Goal: Task Accomplishment & Management: Manage account settings

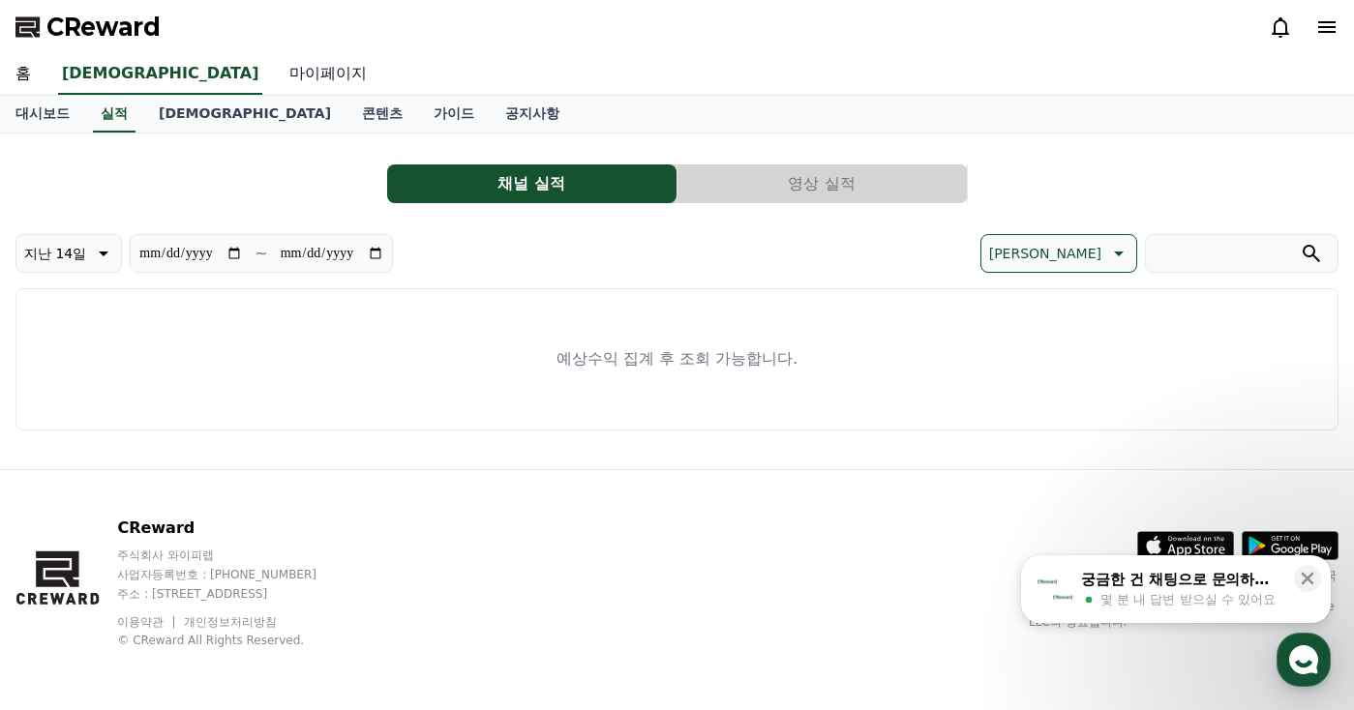
click at [274, 64] on link "마이페이지" at bounding box center [328, 74] width 108 height 41
select select "**********"
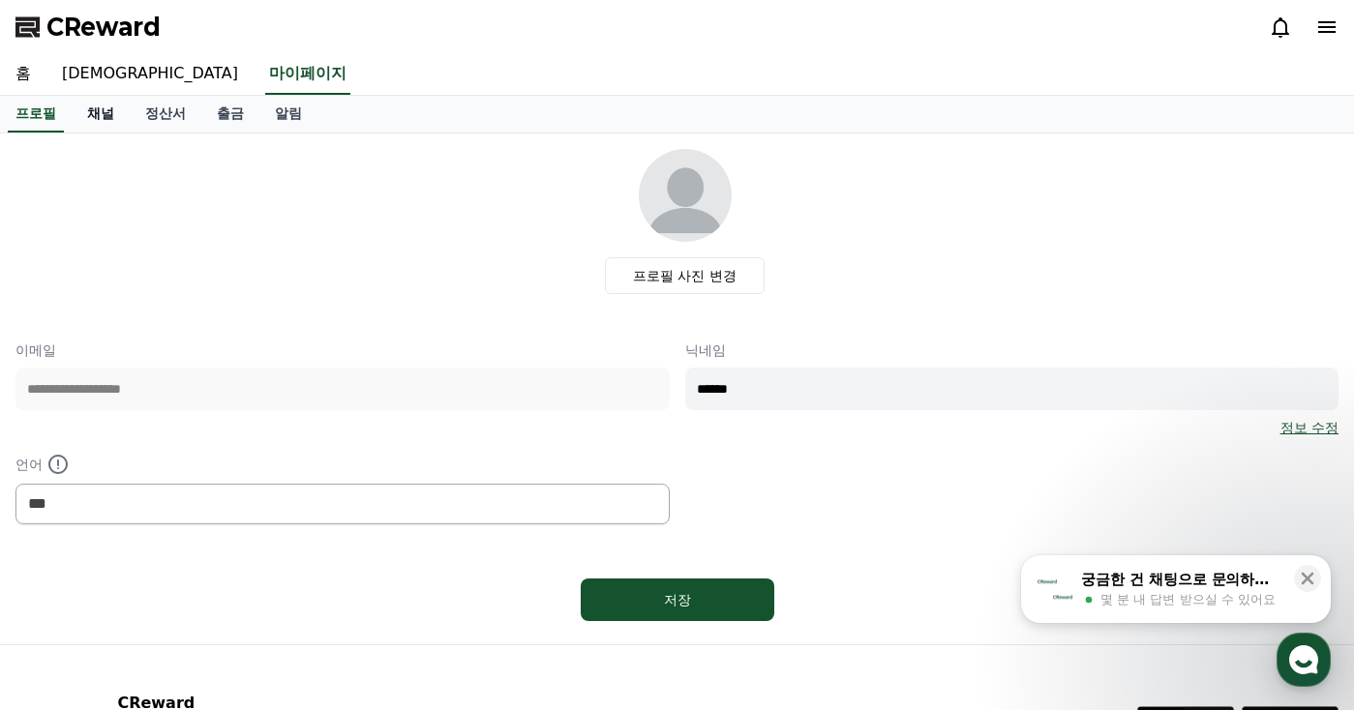
click at [106, 115] on link "채널" at bounding box center [101, 114] width 58 height 37
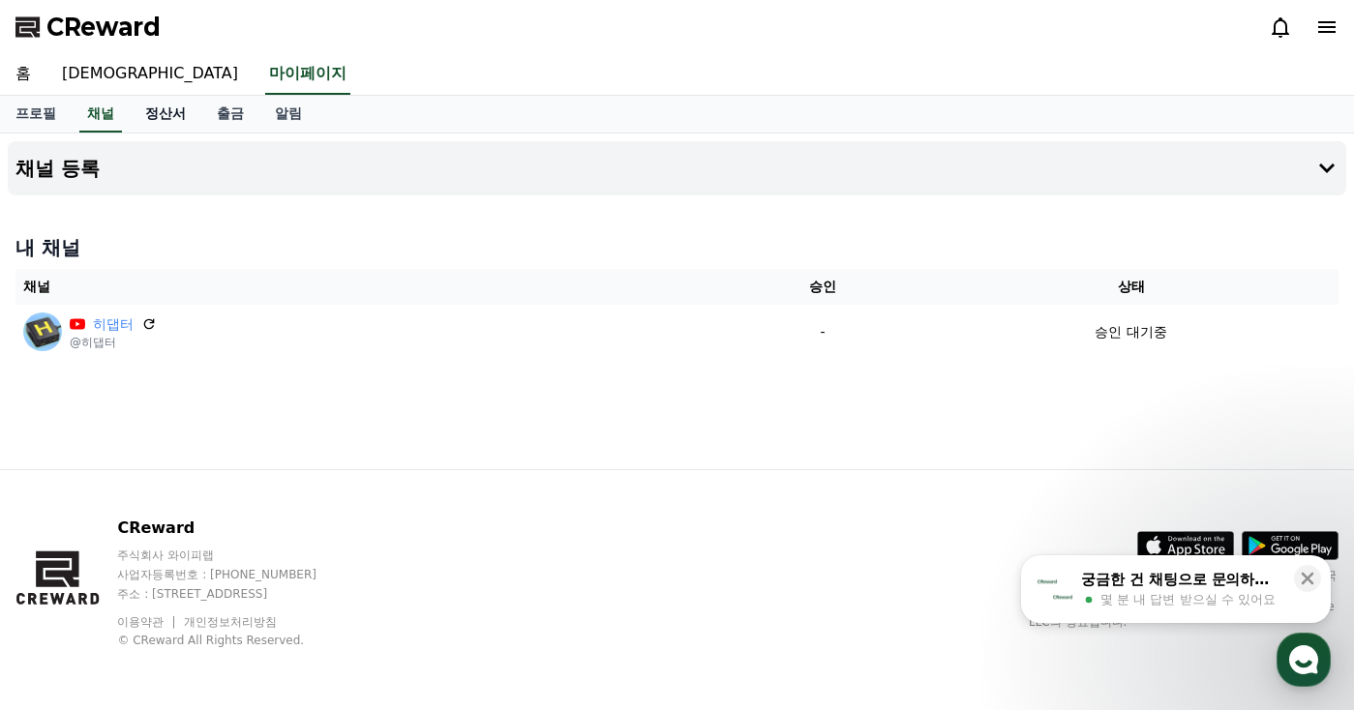
click at [176, 112] on link "정산서" at bounding box center [166, 114] width 72 height 37
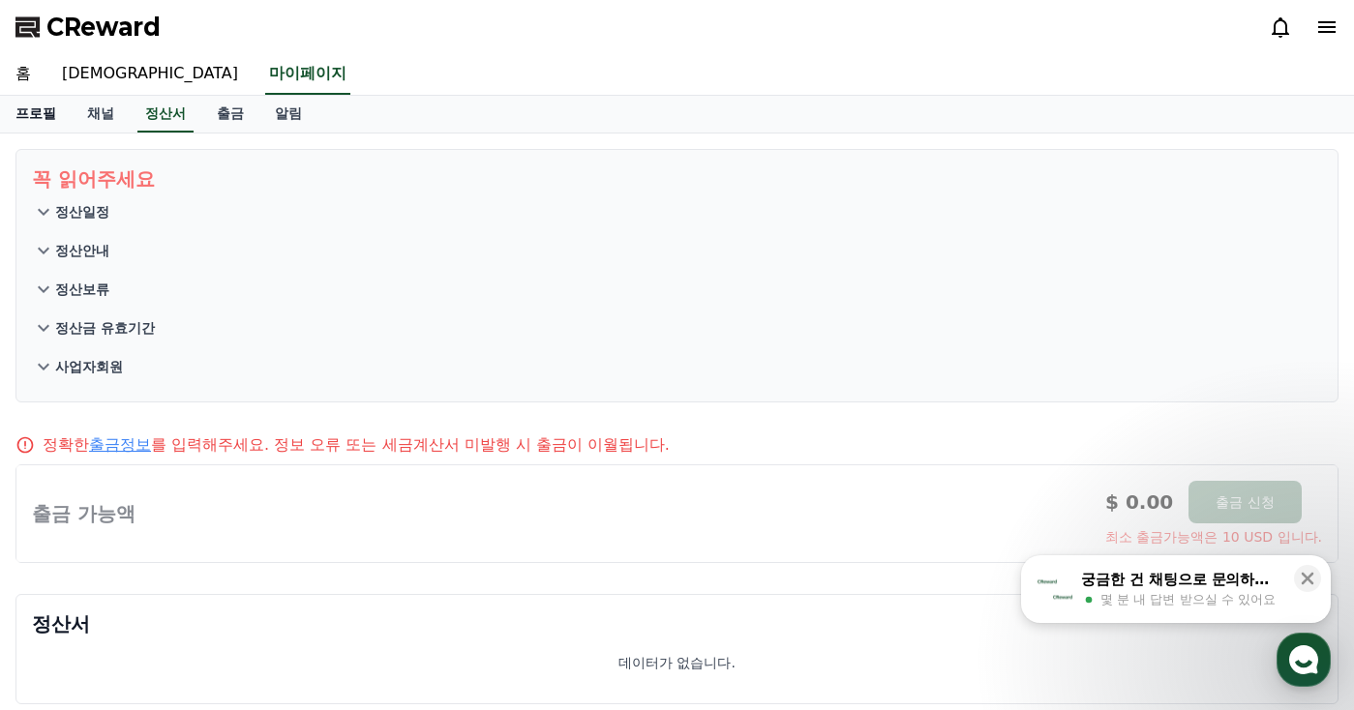
click at [48, 117] on link "프로필" at bounding box center [36, 114] width 72 height 37
select select "**********"
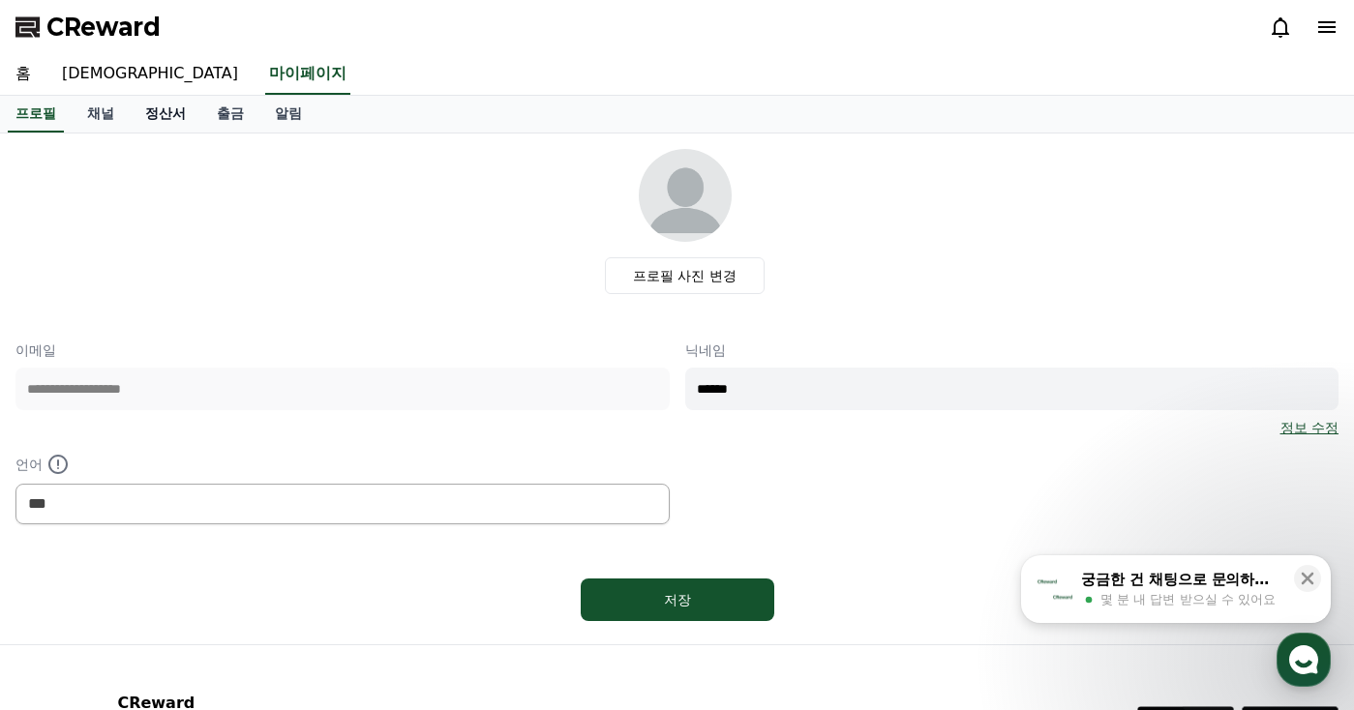
click at [162, 119] on link "정산서" at bounding box center [166, 114] width 72 height 37
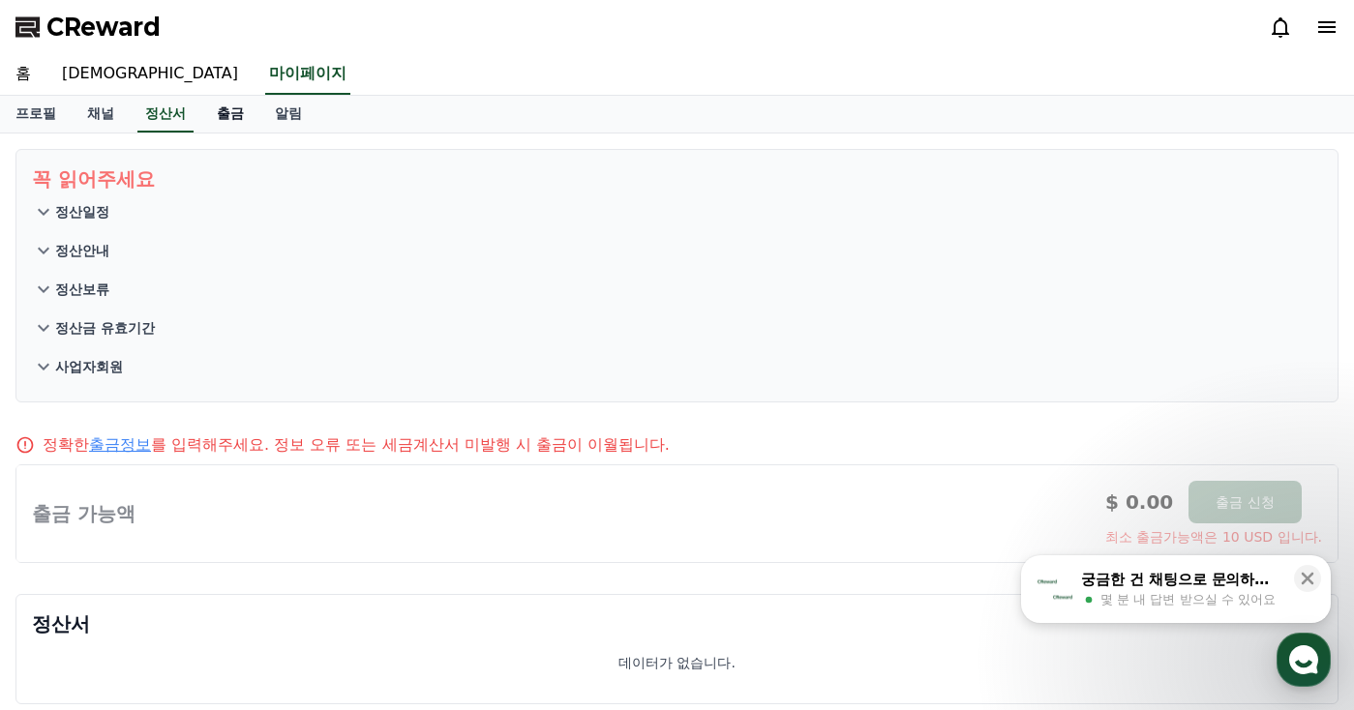
click at [224, 115] on link "출금" at bounding box center [230, 114] width 58 height 37
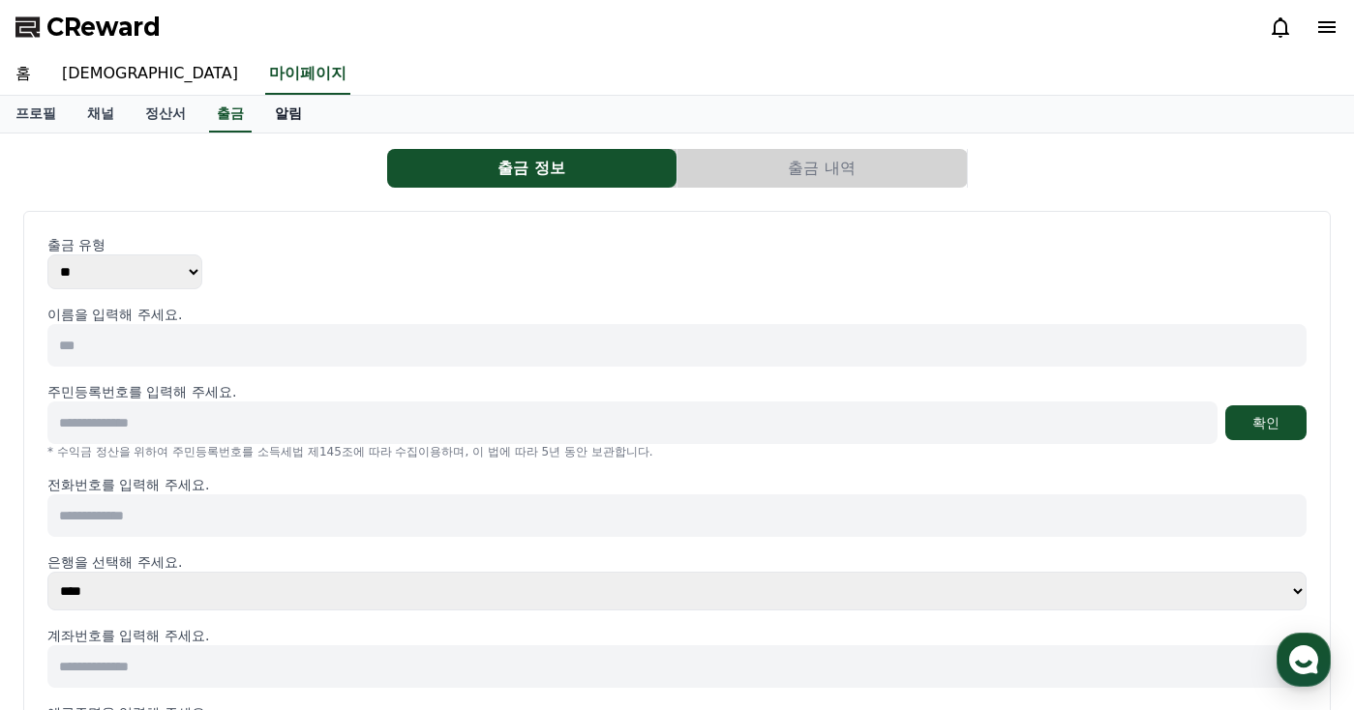
click at [288, 107] on link "알림" at bounding box center [288, 114] width 58 height 37
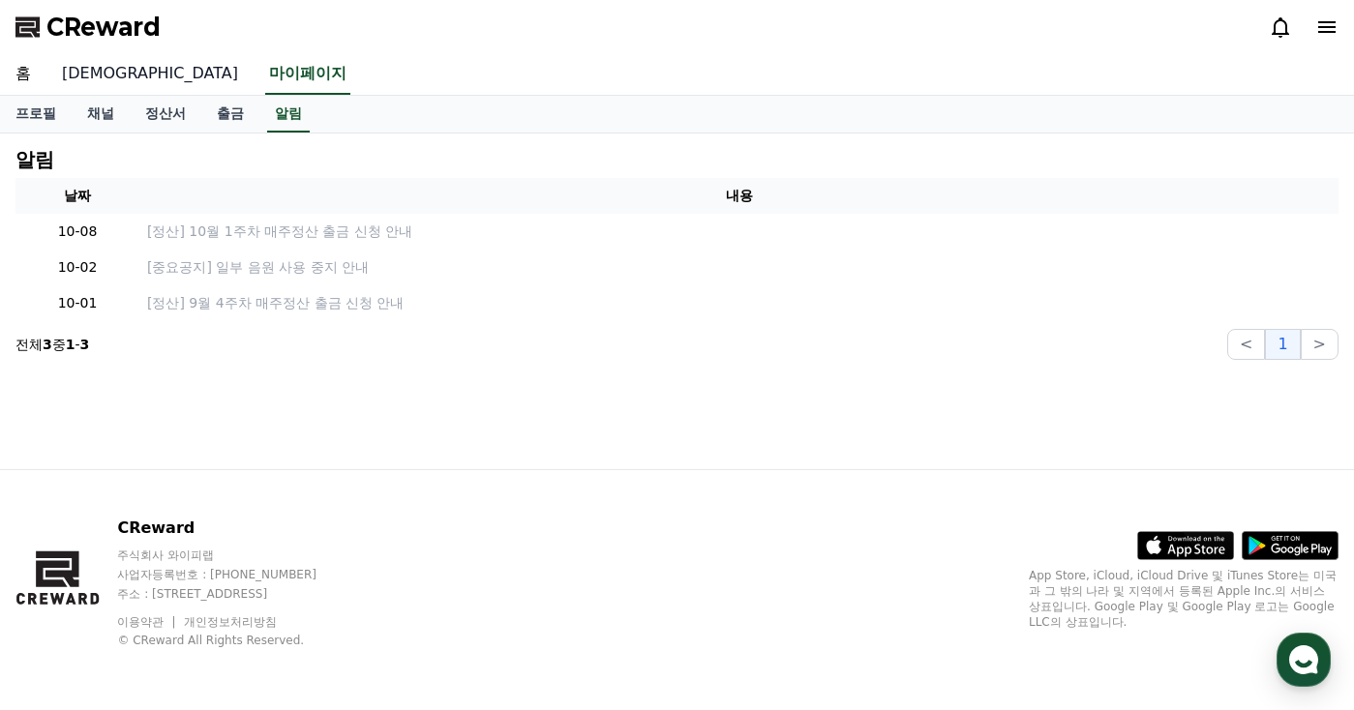
click at [89, 79] on link "[DEMOGRAPHIC_DATA]" at bounding box center [149, 74] width 207 height 41
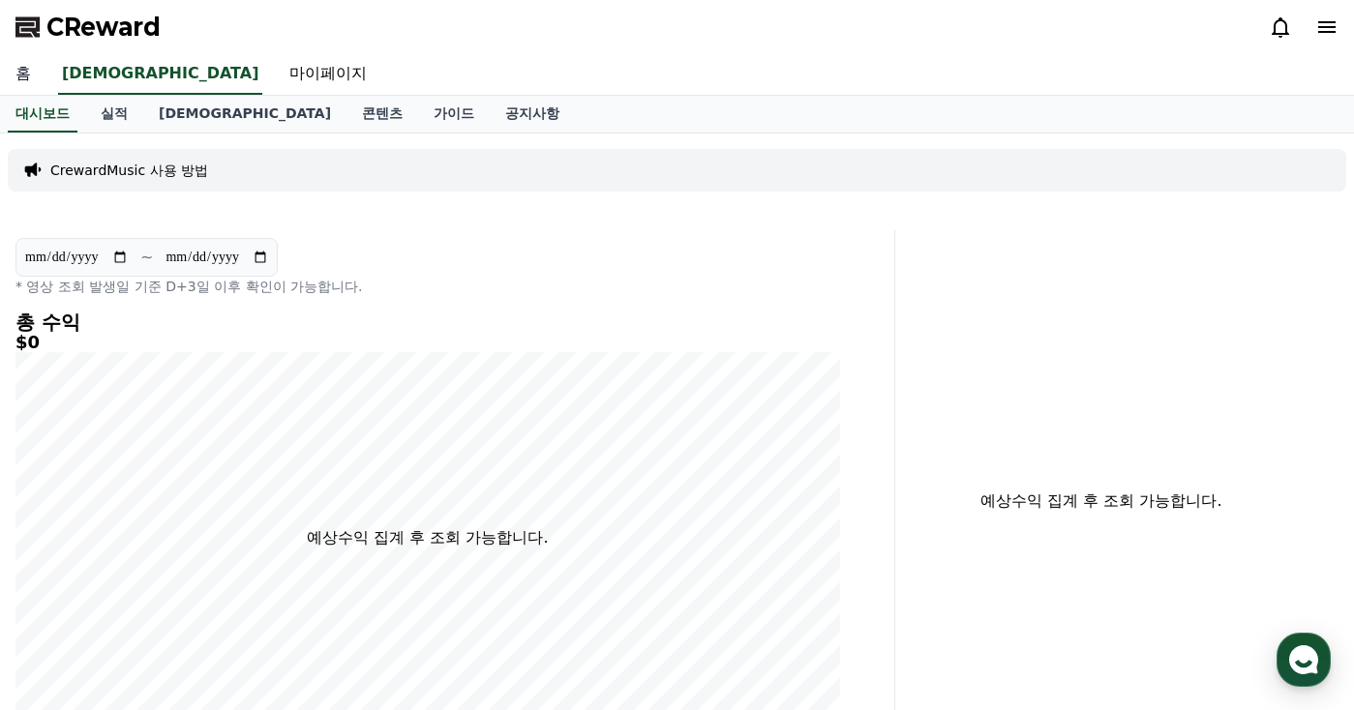
click at [19, 79] on link "홈" at bounding box center [23, 74] width 46 height 41
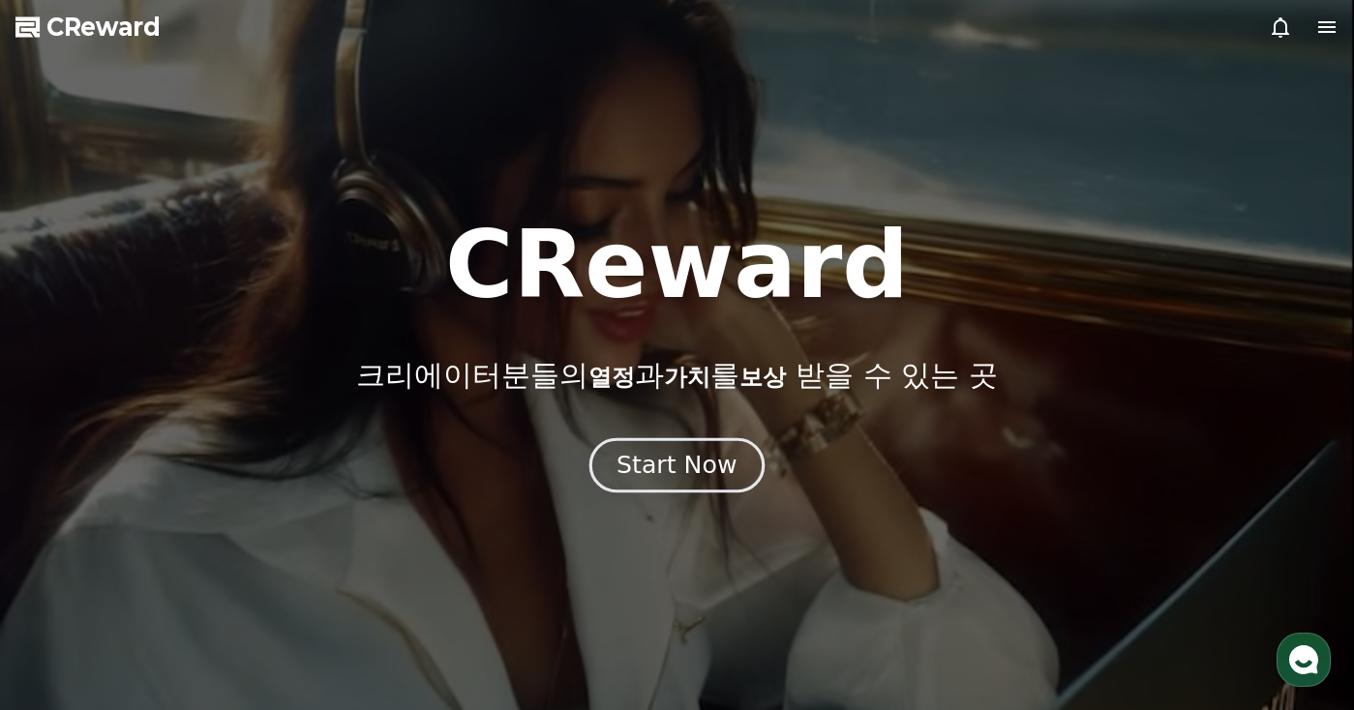
click at [684, 460] on div "Start Now" at bounding box center [676, 465] width 120 height 33
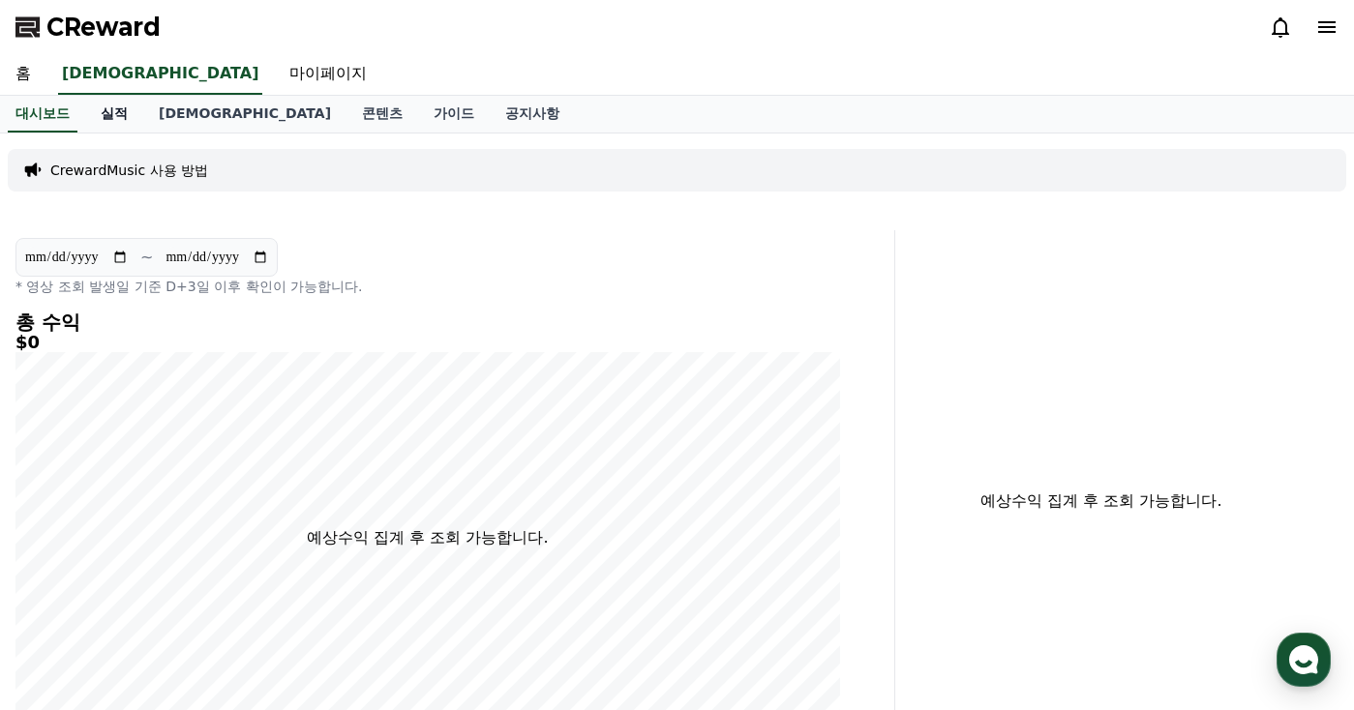
click at [104, 118] on link "실적" at bounding box center [114, 114] width 58 height 37
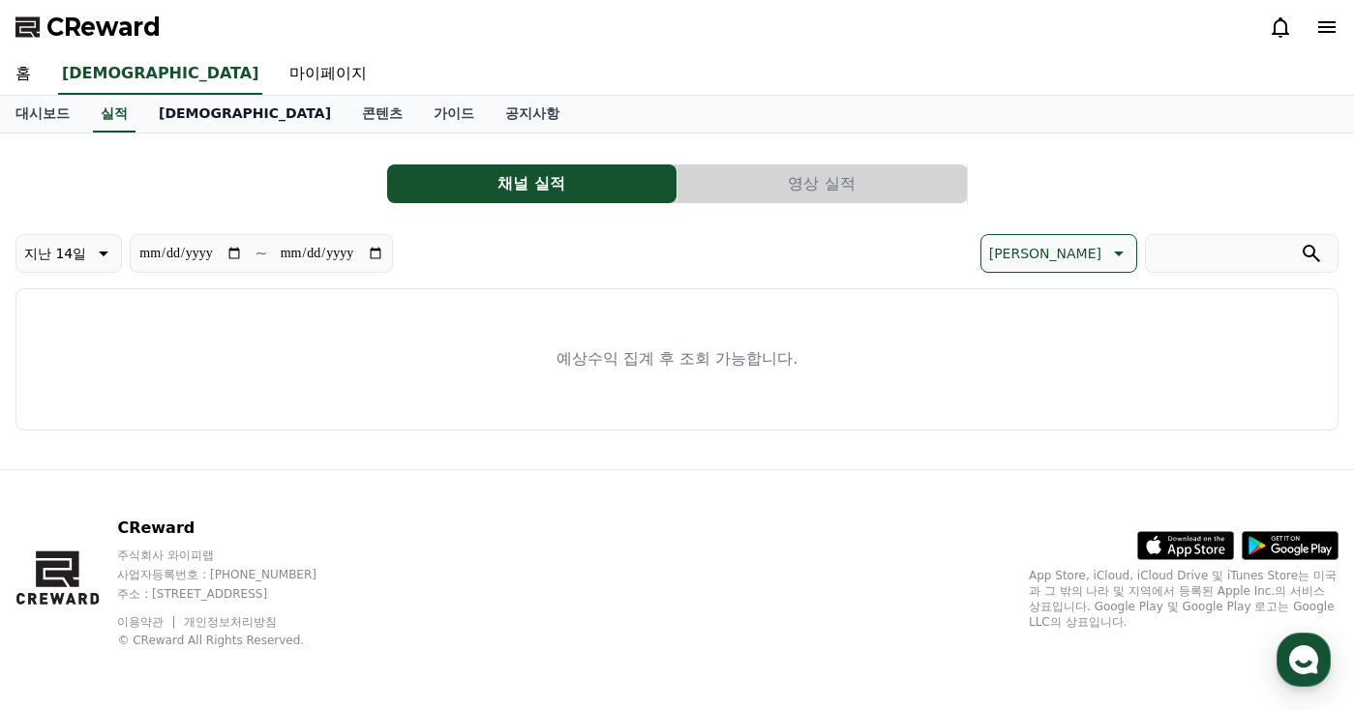
click at [157, 115] on link "[DEMOGRAPHIC_DATA]" at bounding box center [244, 114] width 203 height 37
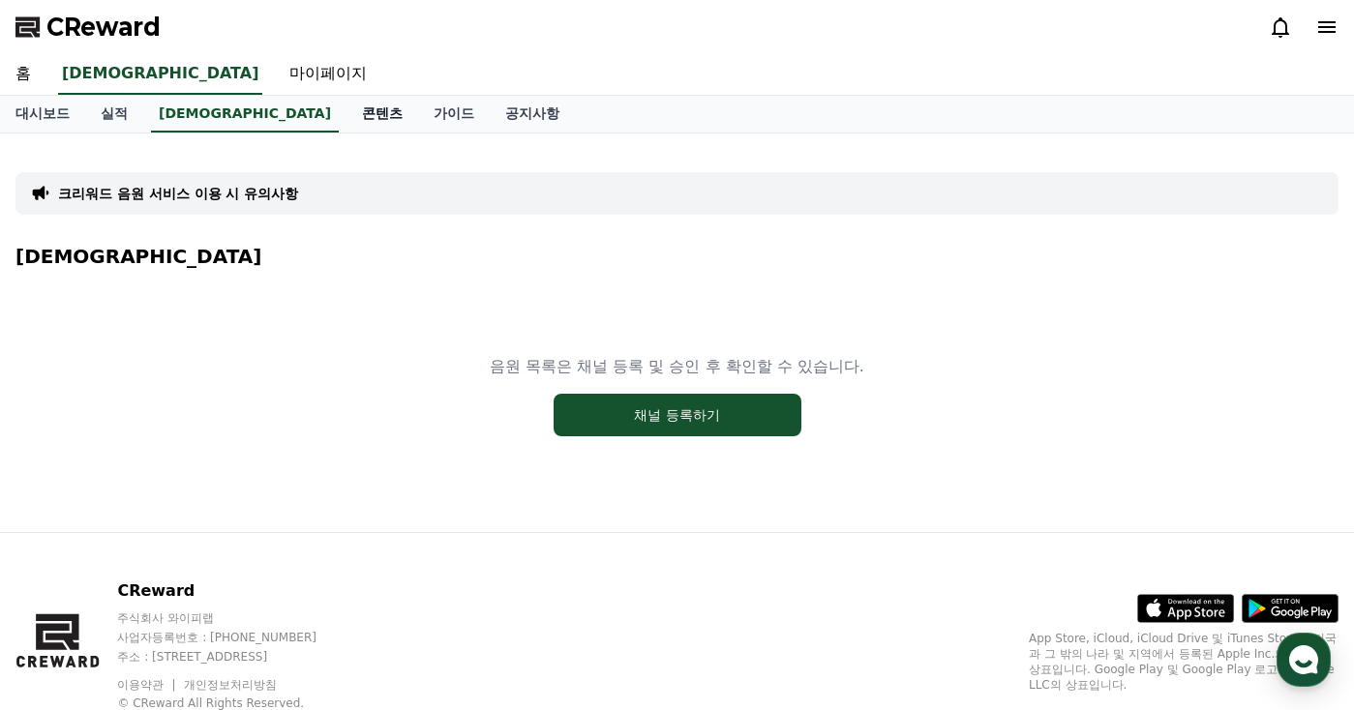
click at [346, 117] on link "콘텐츠" at bounding box center [382, 114] width 72 height 37
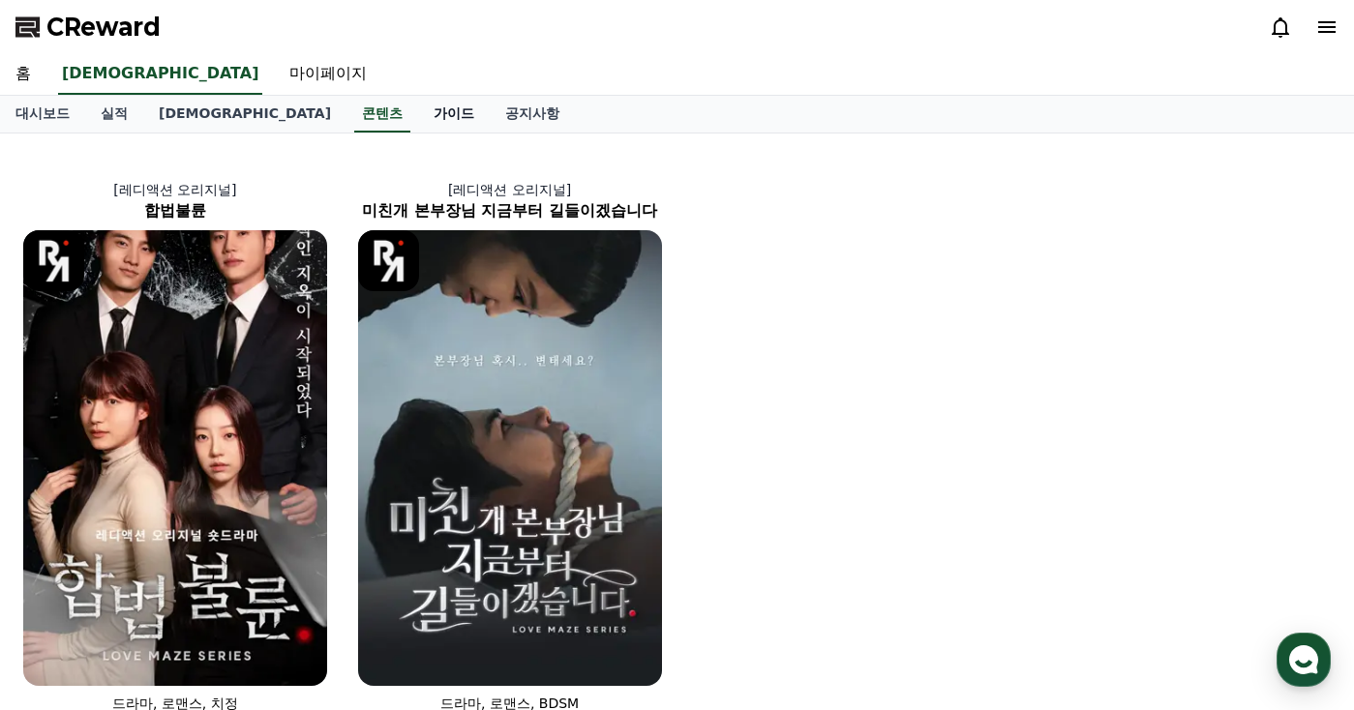
click at [418, 109] on link "가이드" at bounding box center [454, 114] width 72 height 37
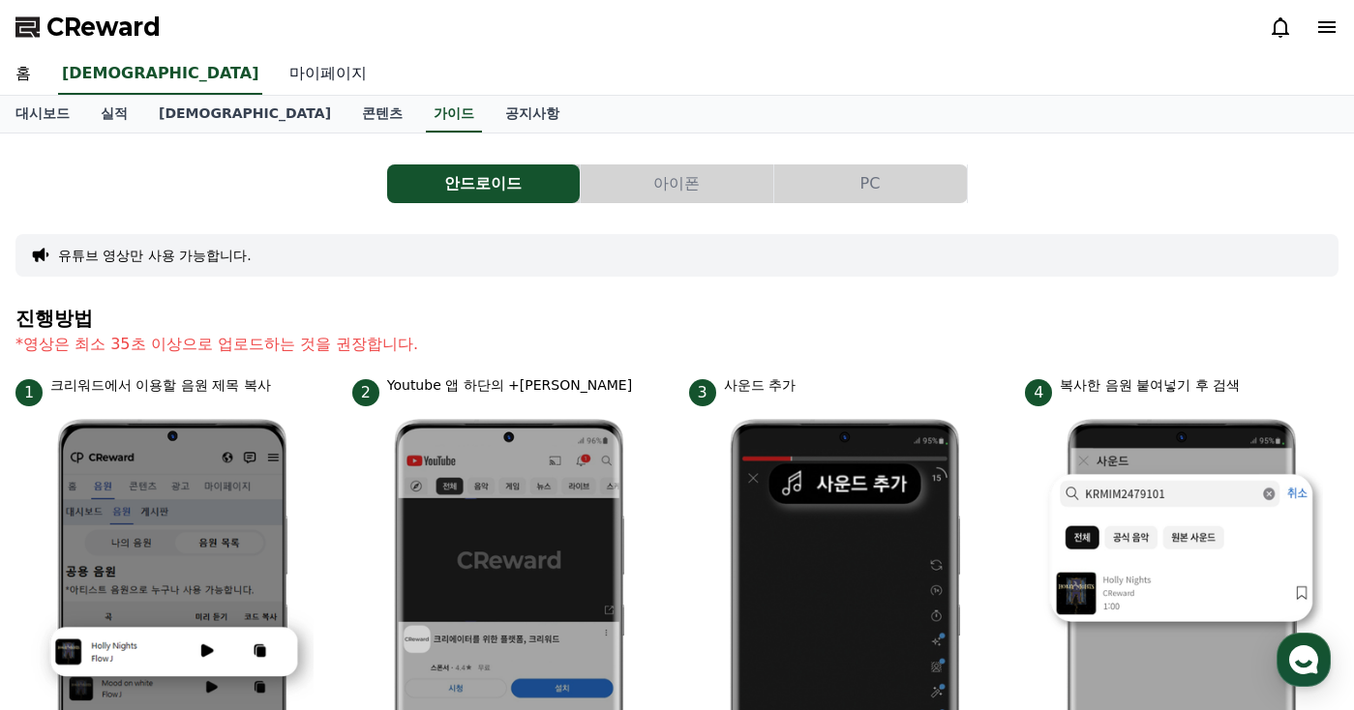
click at [274, 80] on link "마이페이지" at bounding box center [328, 74] width 108 height 41
select select "**********"
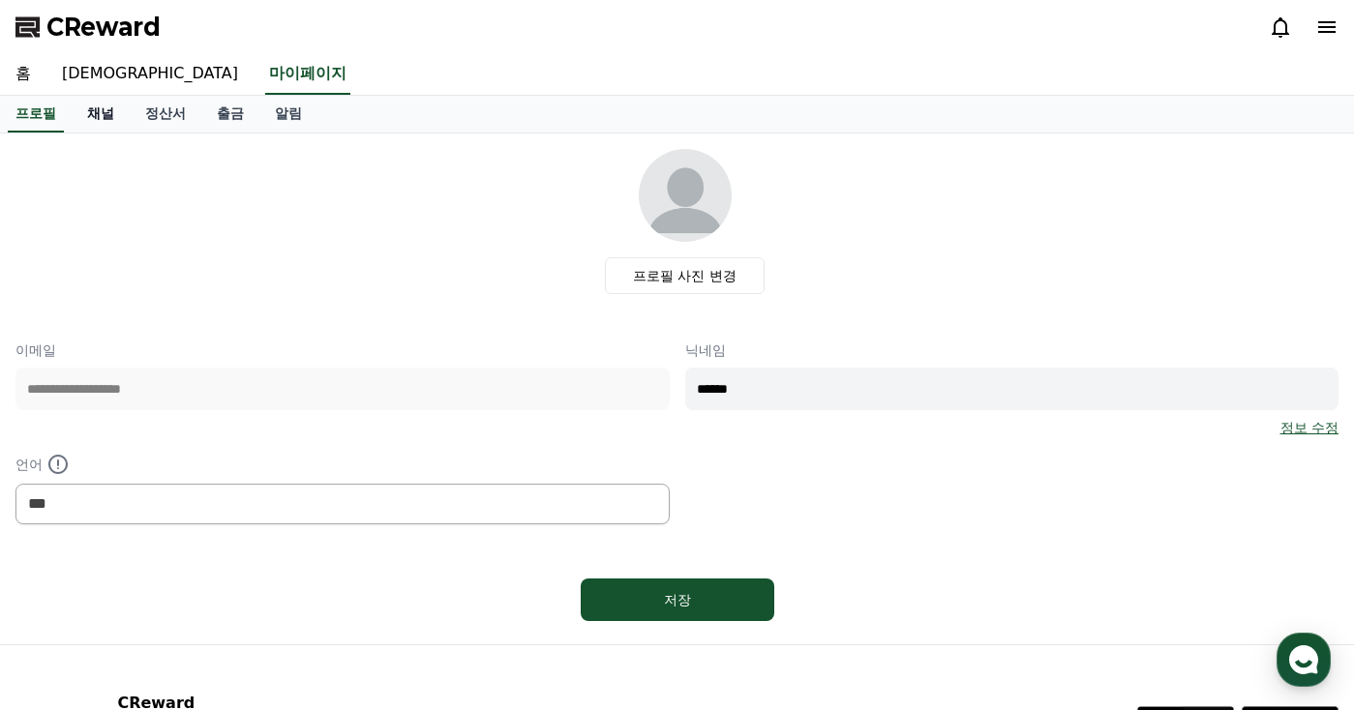
click at [105, 118] on link "채널" at bounding box center [101, 114] width 58 height 37
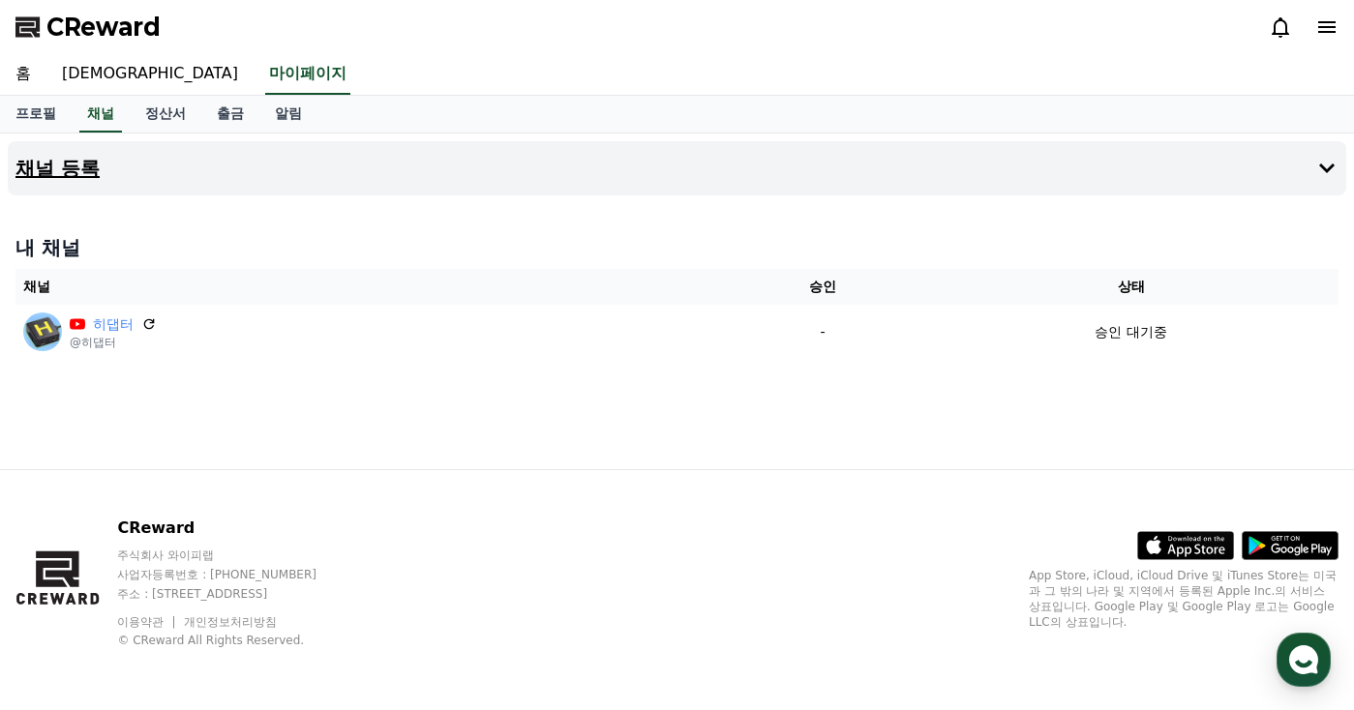
click at [1324, 164] on icon at bounding box center [1326, 168] width 23 height 23
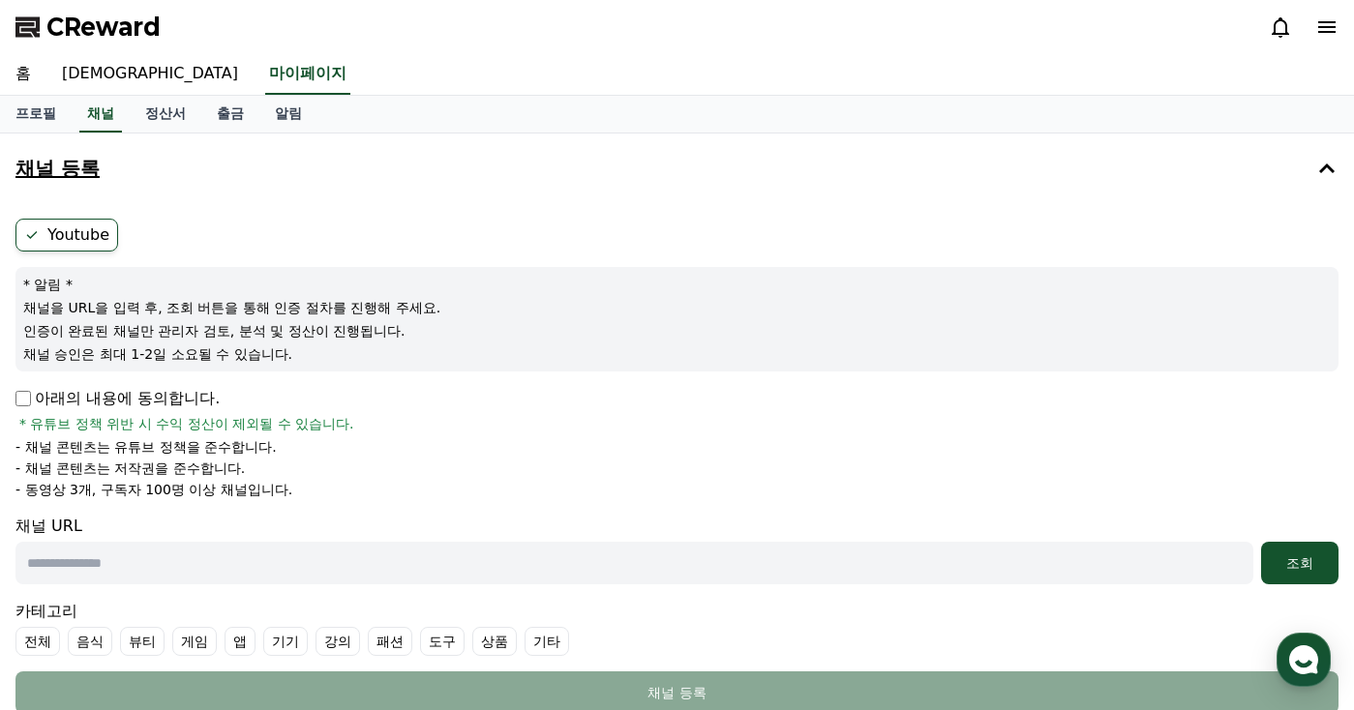
click at [424, 358] on p "채널 승인은 최대 1-2일 소요될 수 있습니다." at bounding box center [676, 353] width 1307 height 19
click at [474, 324] on p "인증이 완료된 채널만 관리자 검토, 분석 및 정산이 진행됩니다." at bounding box center [676, 330] width 1307 height 19
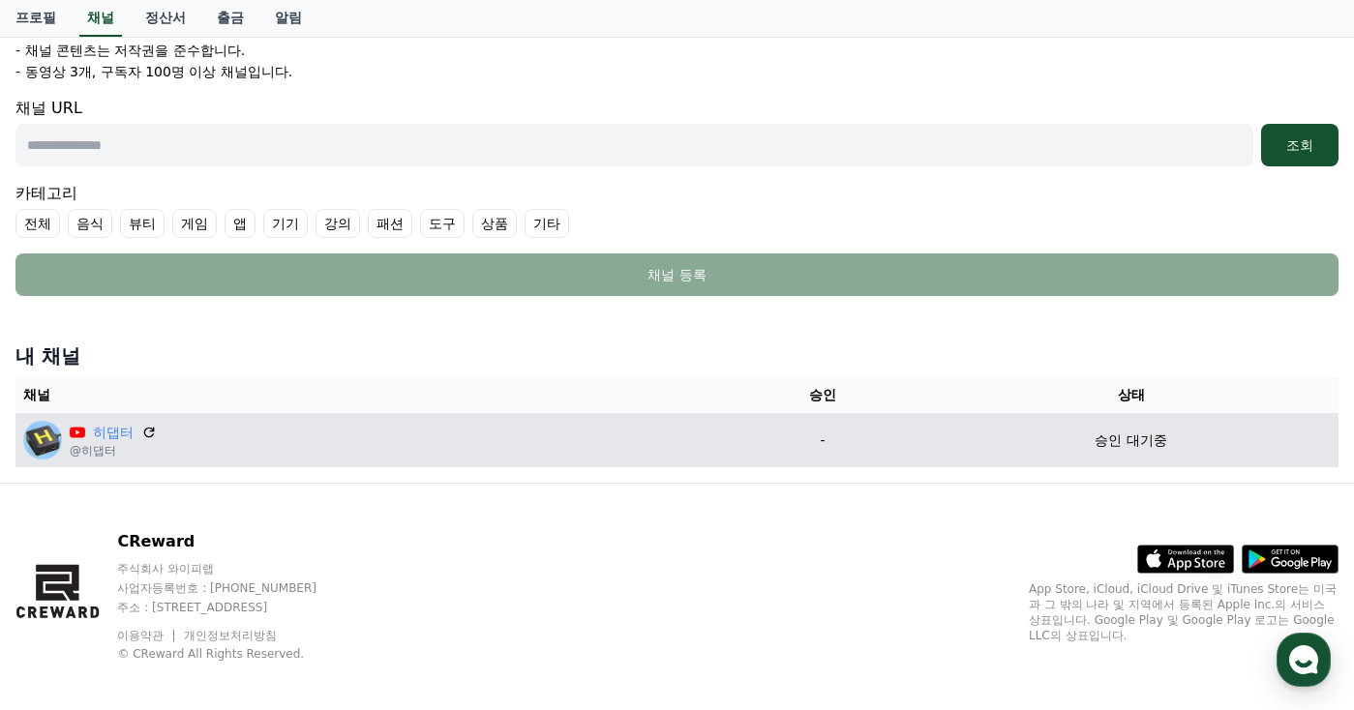
scroll to position [432, 0]
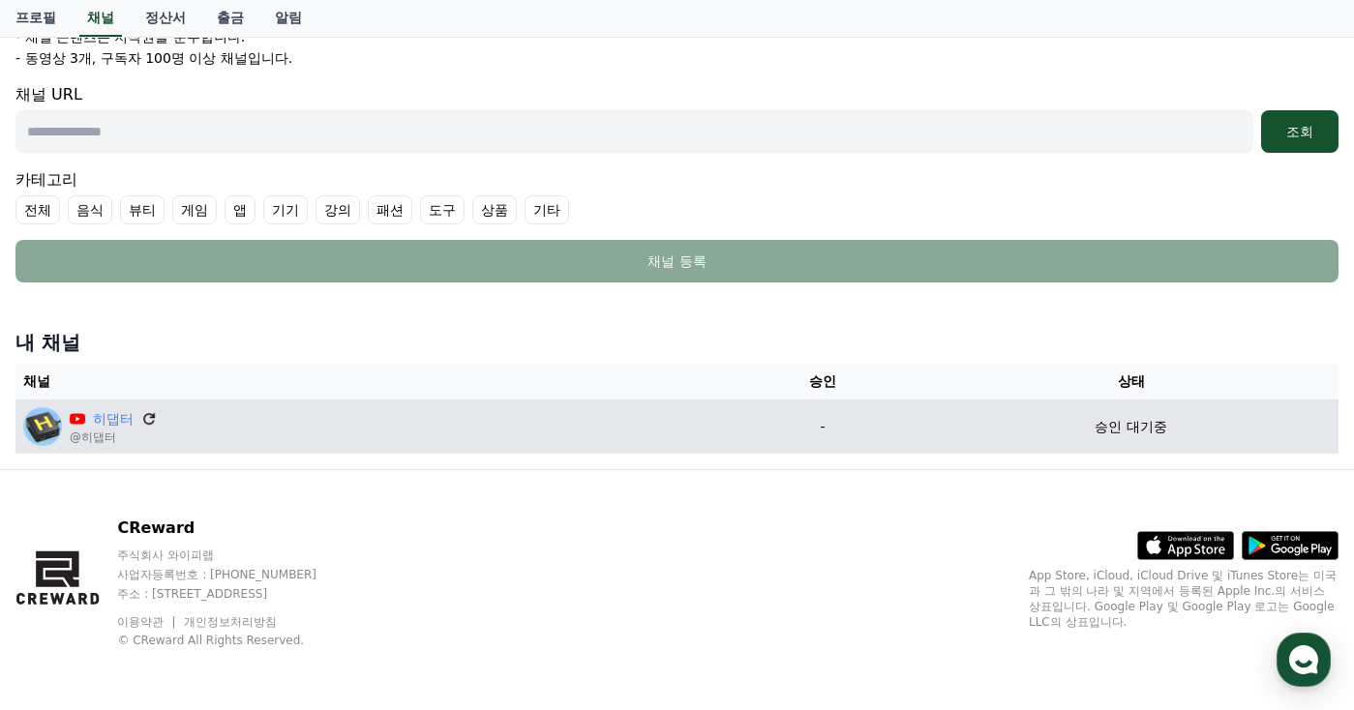
click at [147, 415] on icon at bounding box center [149, 419] width 12 height 12
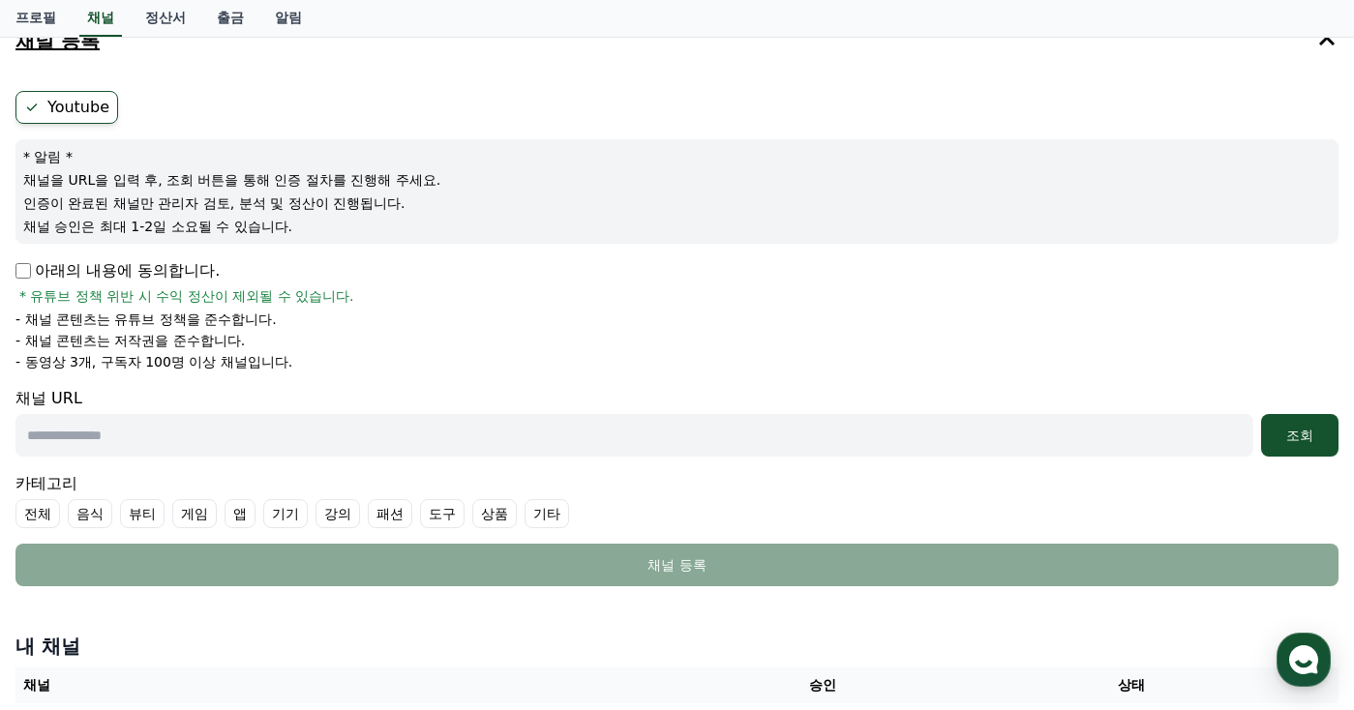
scroll to position [238, 0]
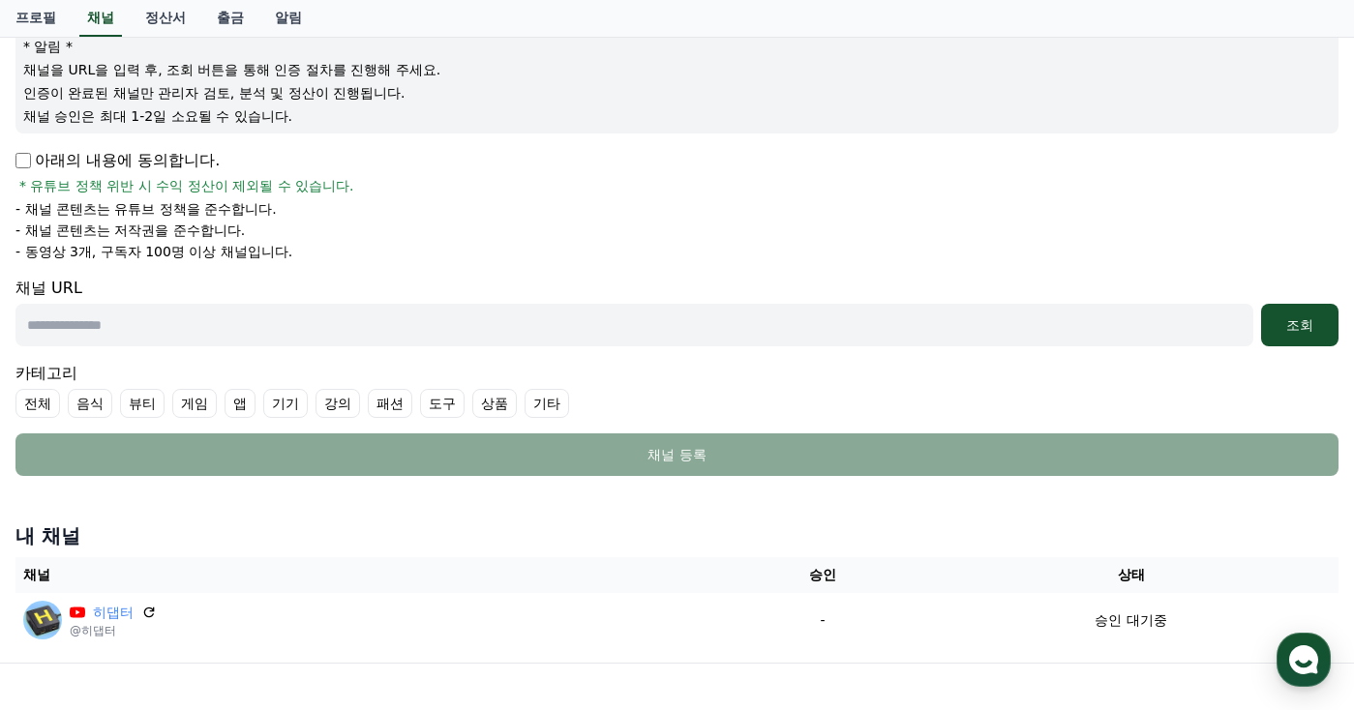
click at [339, 322] on input "text" at bounding box center [633, 325] width 1237 height 43
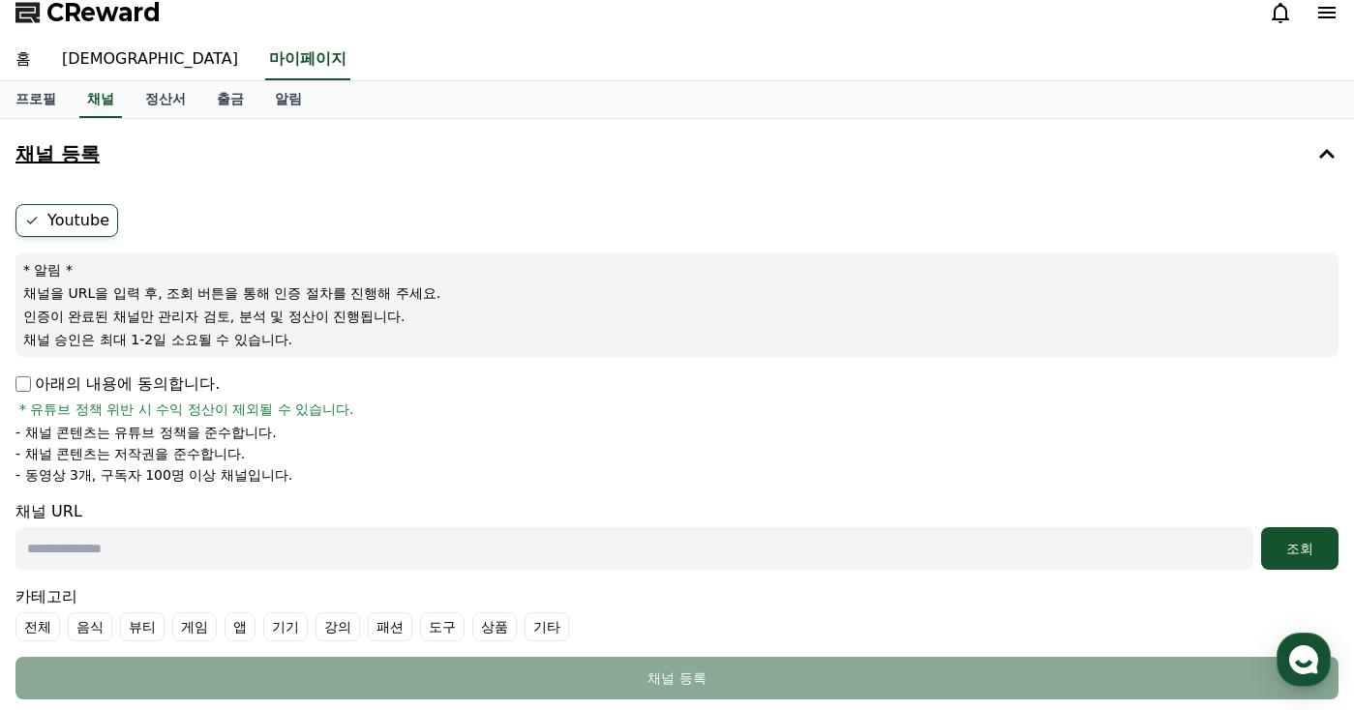
scroll to position [0, 0]
